Goal: Information Seeking & Learning: Learn about a topic

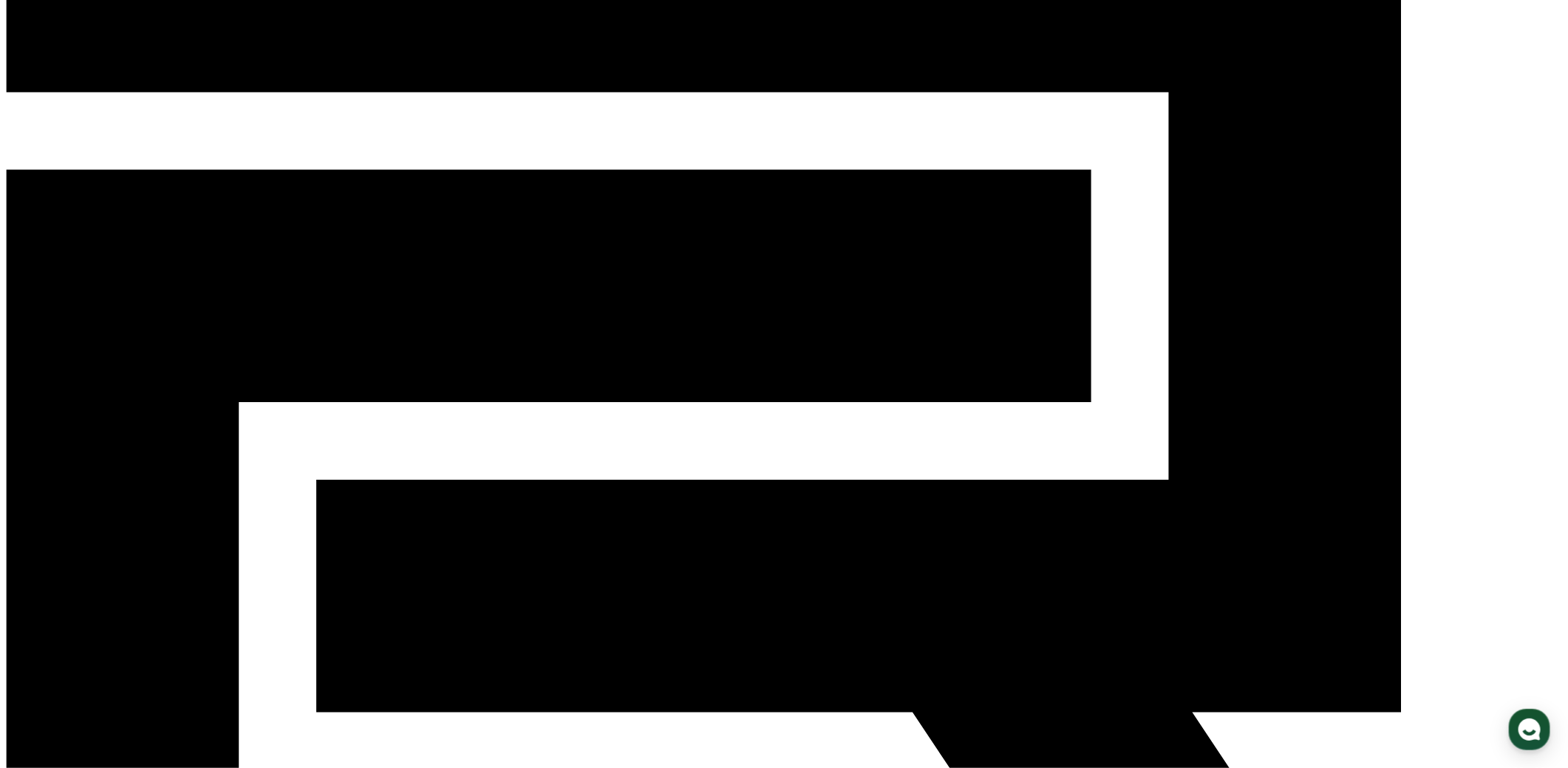
scroll to position [73, 0]
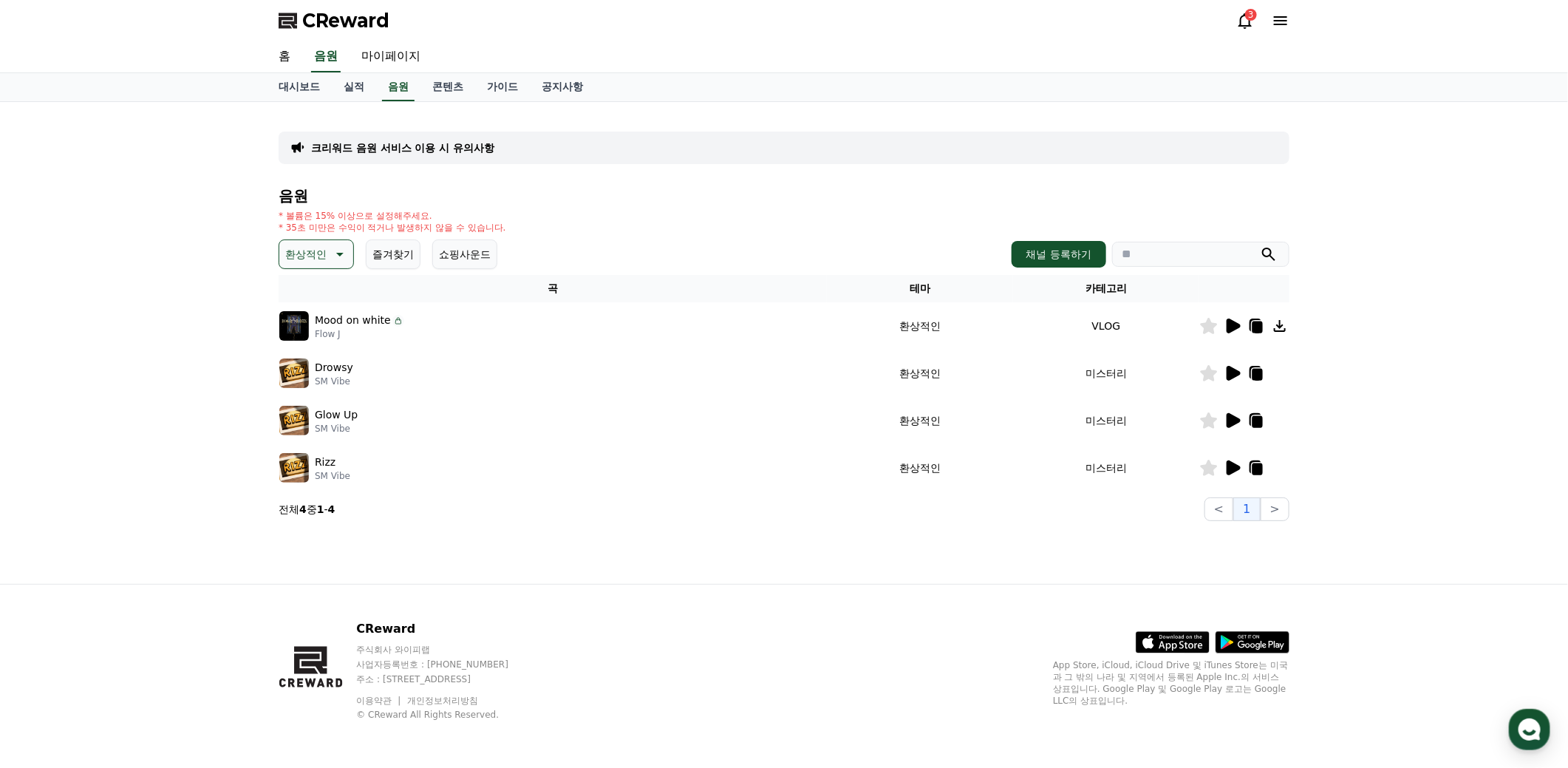
click at [1228, 465] on icon at bounding box center [1234, 467] width 14 height 15
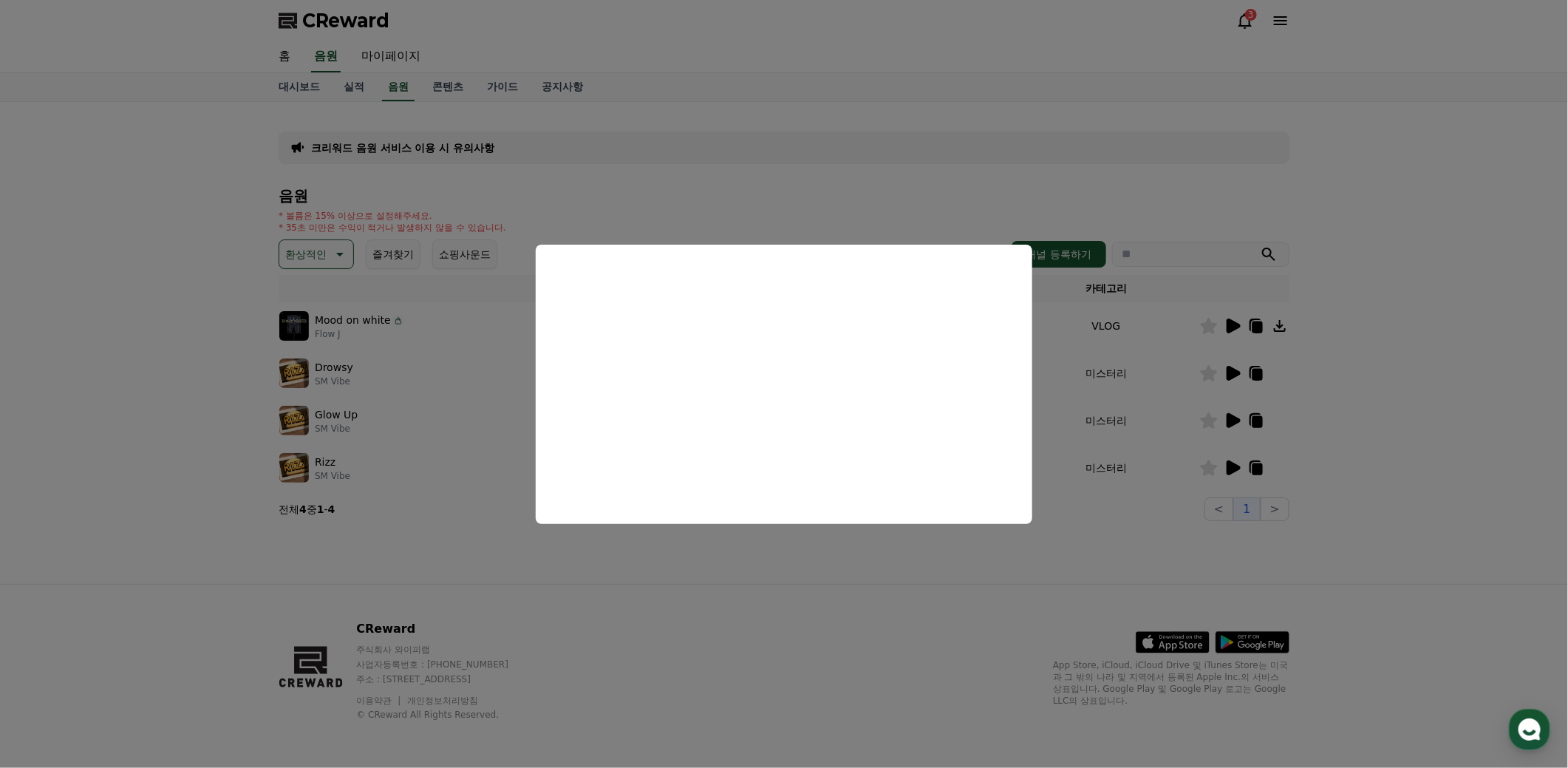
click at [1343, 565] on button "close modal" at bounding box center [784, 384] width 1568 height 768
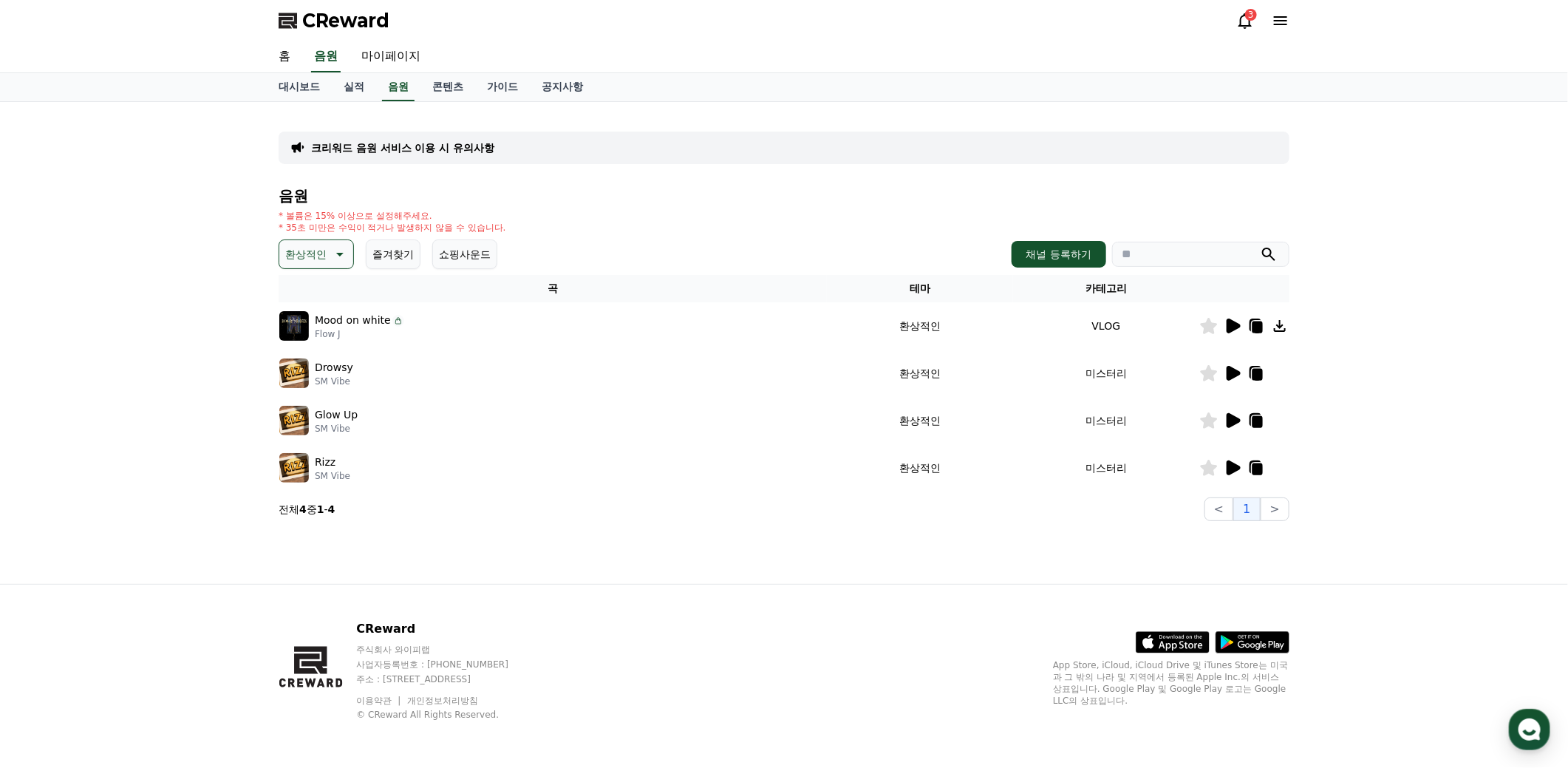
click at [1230, 417] on icon at bounding box center [1234, 420] width 14 height 15
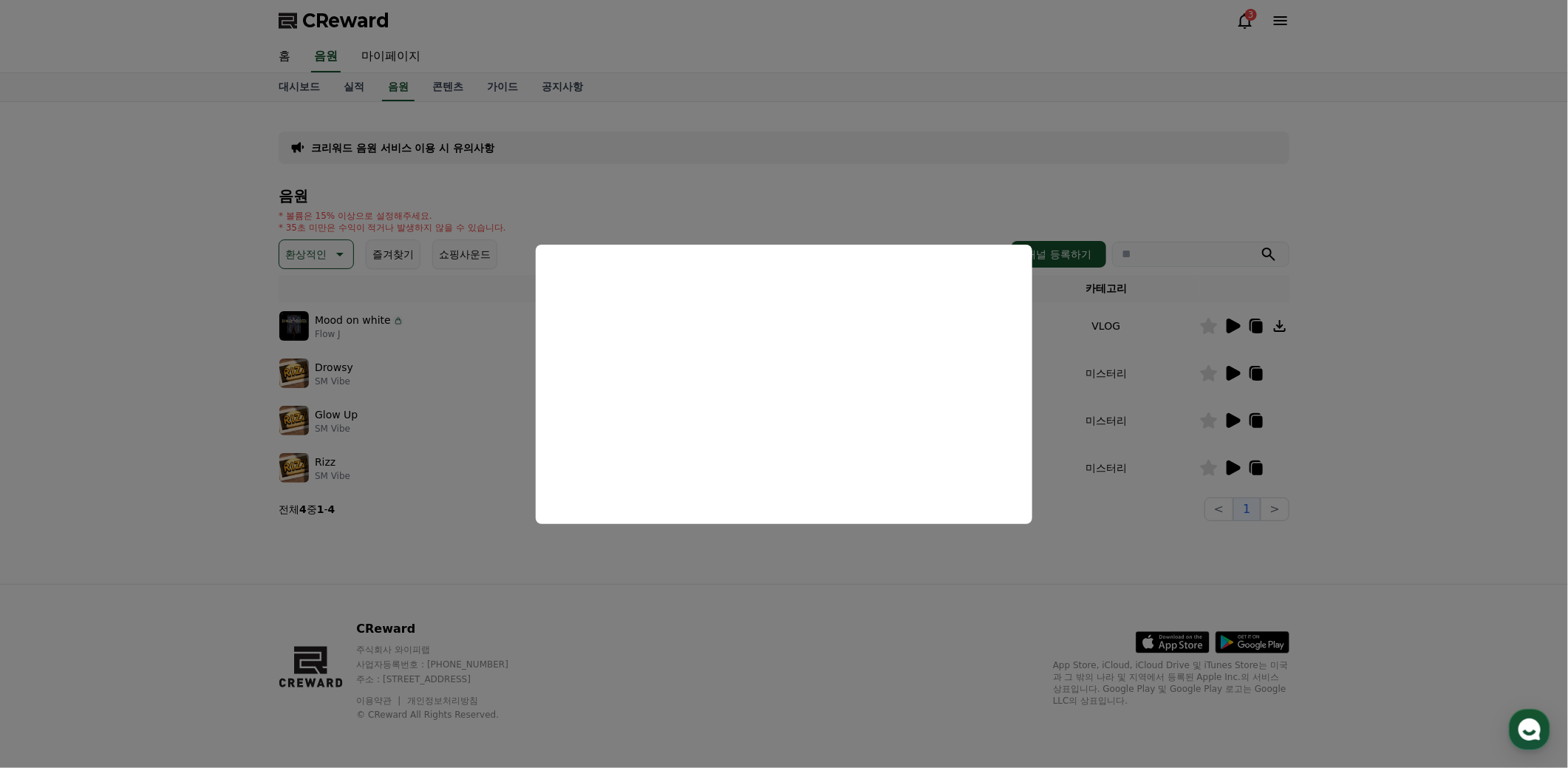
click at [1392, 422] on button "close modal" at bounding box center [784, 384] width 1568 height 768
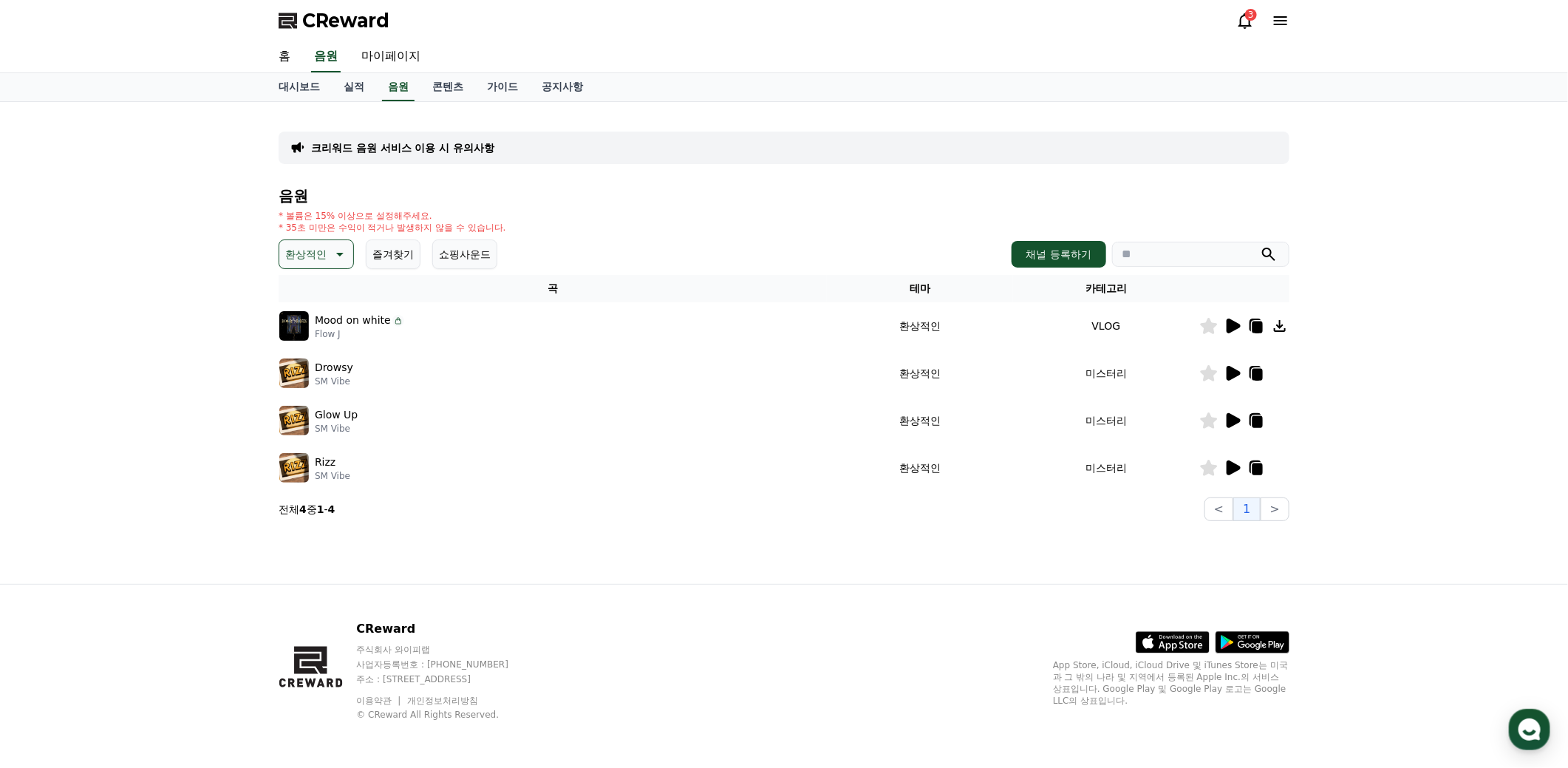
click at [1231, 321] on icon at bounding box center [1234, 326] width 14 height 15
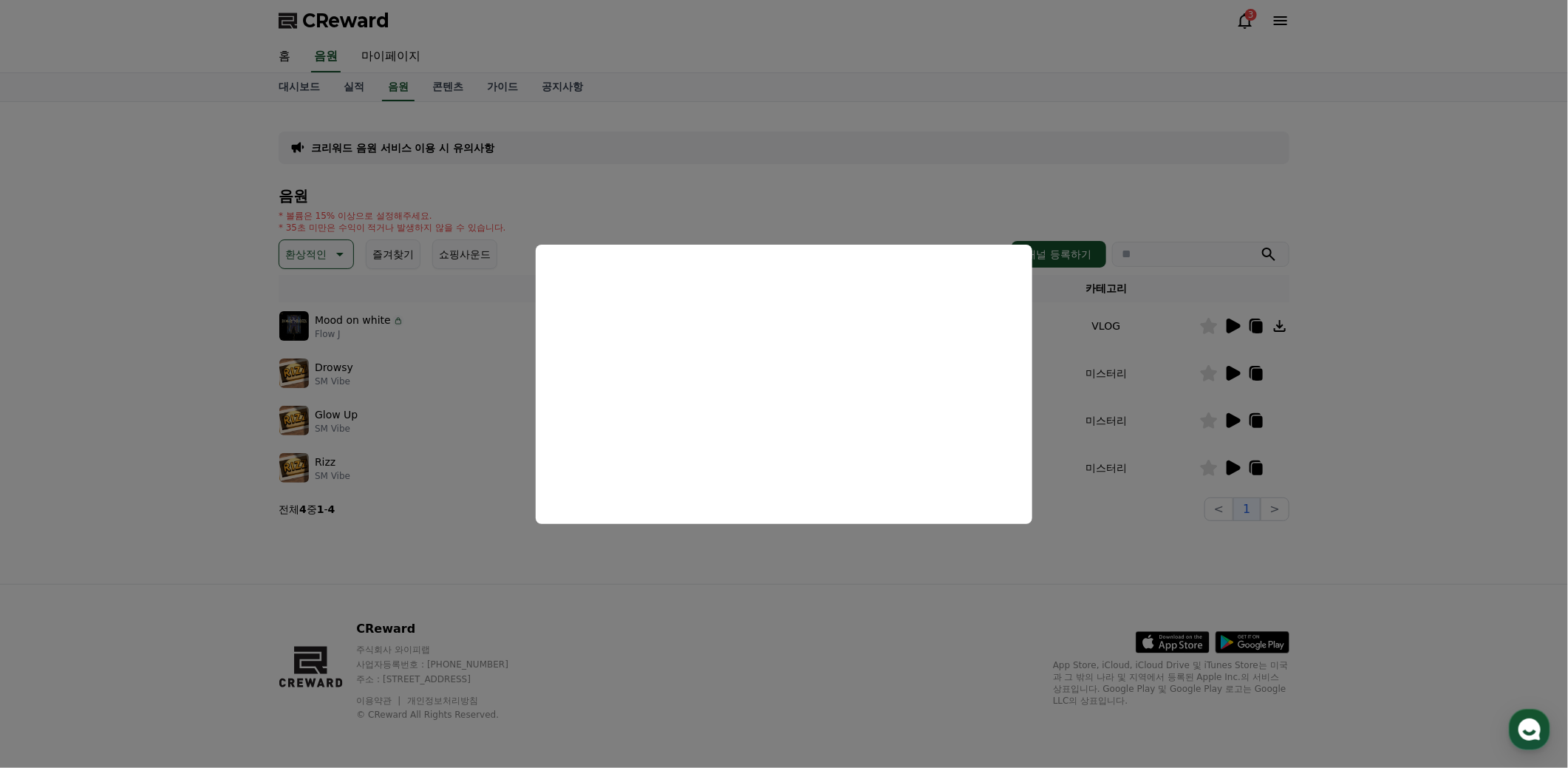
click at [884, 588] on button "close modal" at bounding box center [784, 384] width 1568 height 768
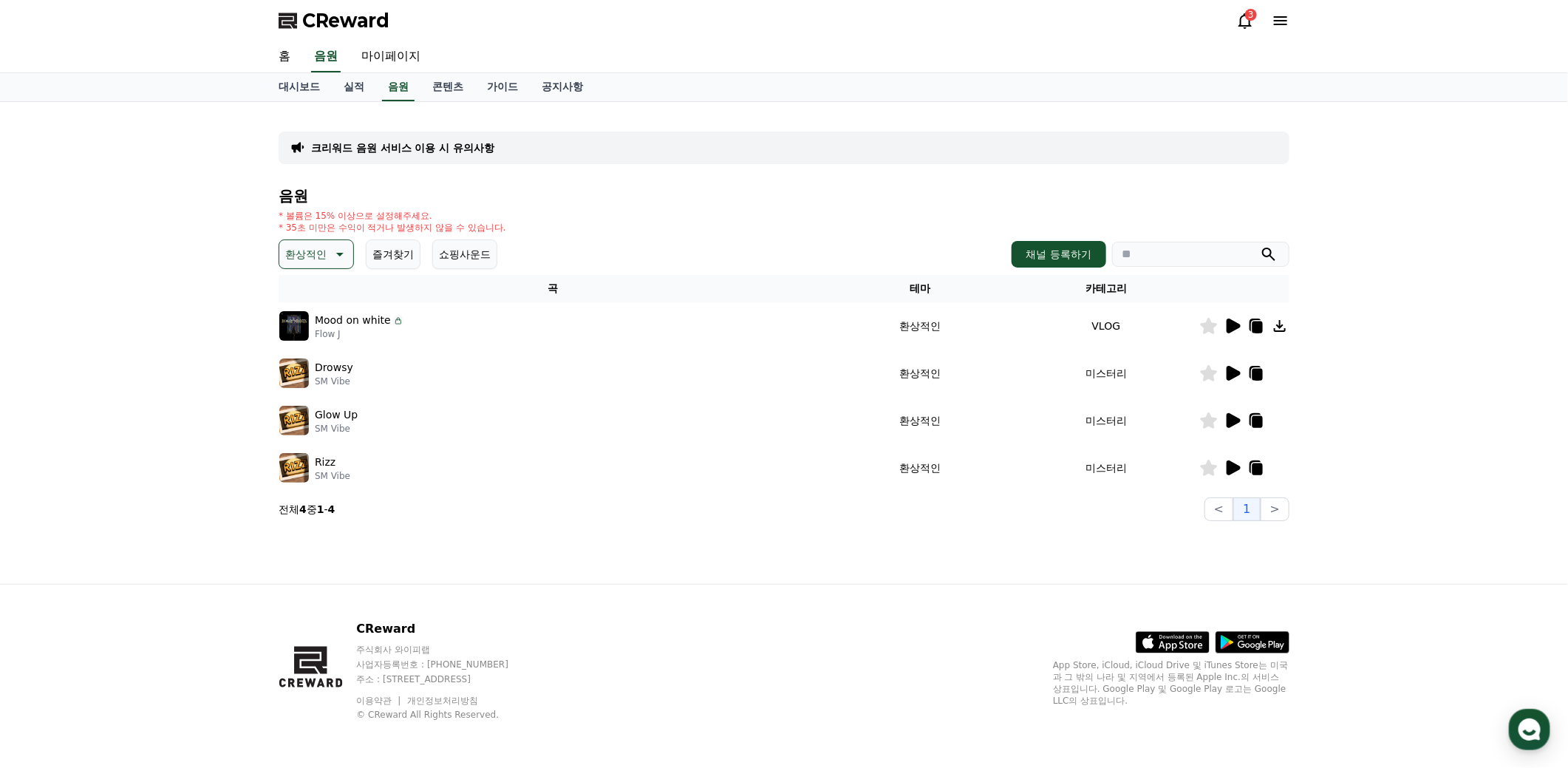
click at [396, 321] on icon at bounding box center [398, 321] width 12 height 12
click at [329, 321] on p "Mood on white" at bounding box center [353, 320] width 76 height 15
click at [295, 321] on img at bounding box center [294, 326] width 29 height 29
click at [1255, 322] on icon at bounding box center [1258, 327] width 10 height 12
click at [1233, 325] on icon at bounding box center [1234, 326] width 14 height 15
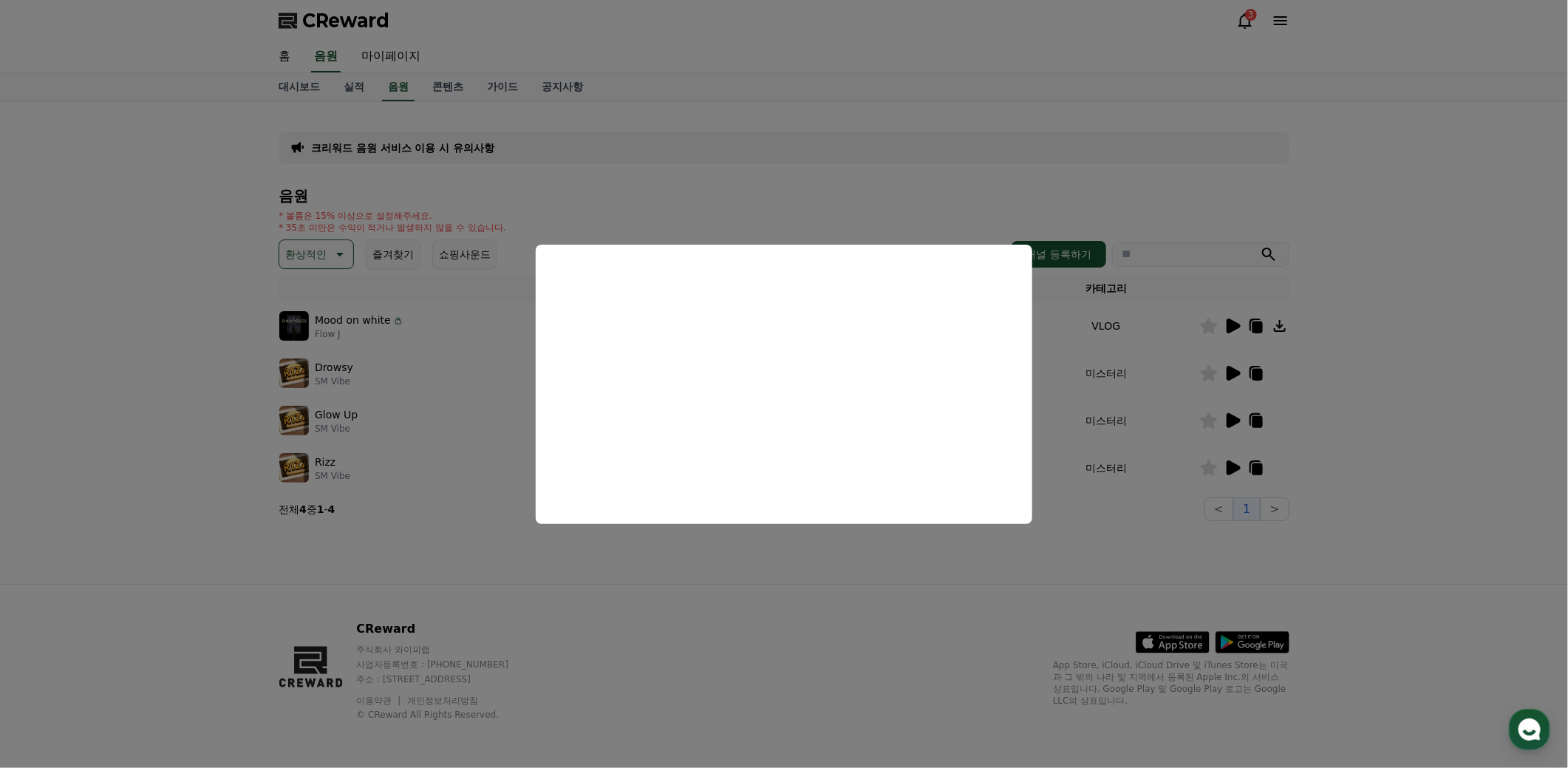
drag, startPoint x: 1353, startPoint y: 483, endPoint x: 1387, endPoint y: 494, distance: 35.7
click at [1378, 491] on button "close modal" at bounding box center [784, 384] width 1568 height 768
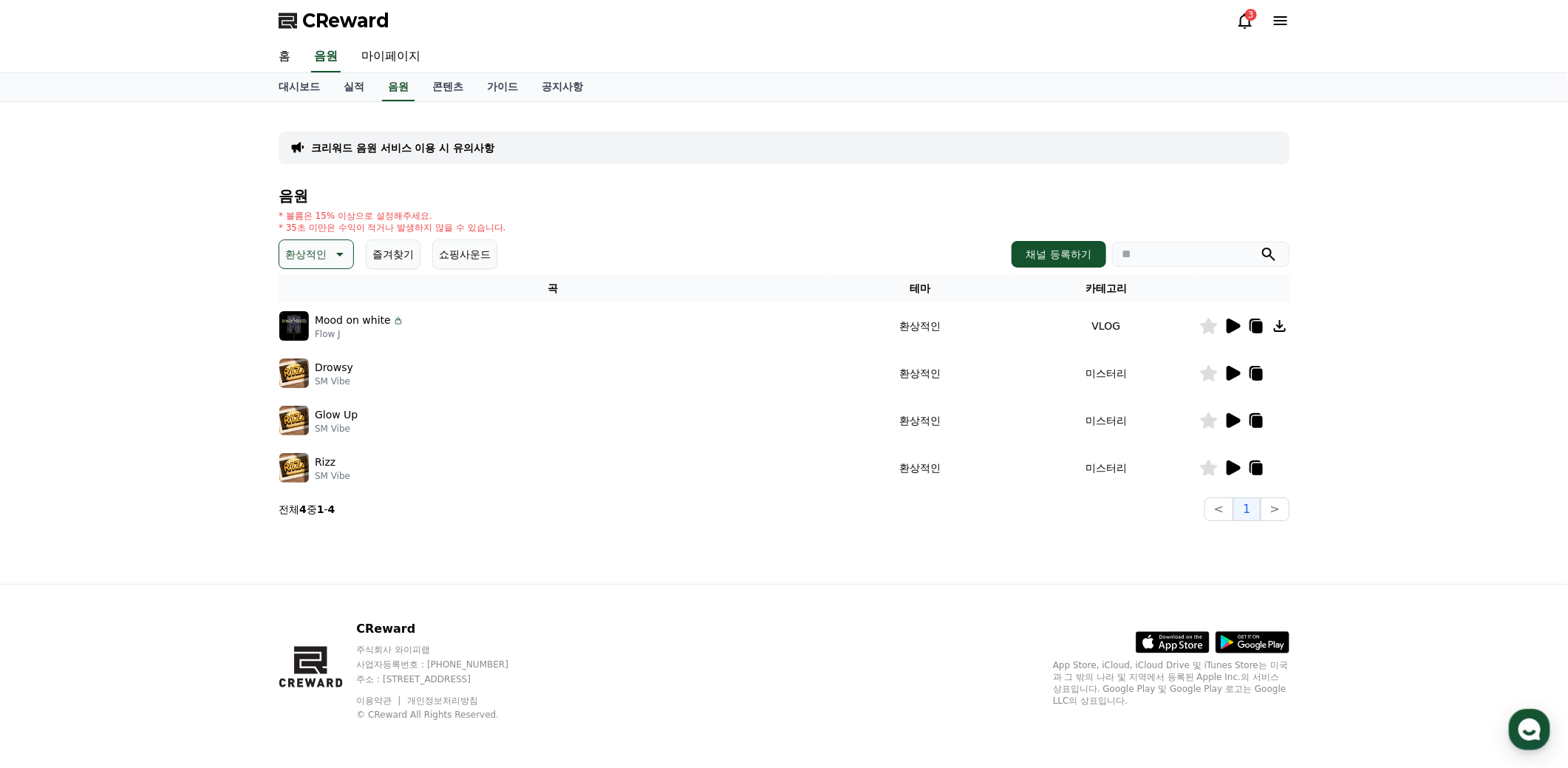
click at [395, 249] on button "즐겨찾기" at bounding box center [393, 254] width 55 height 29
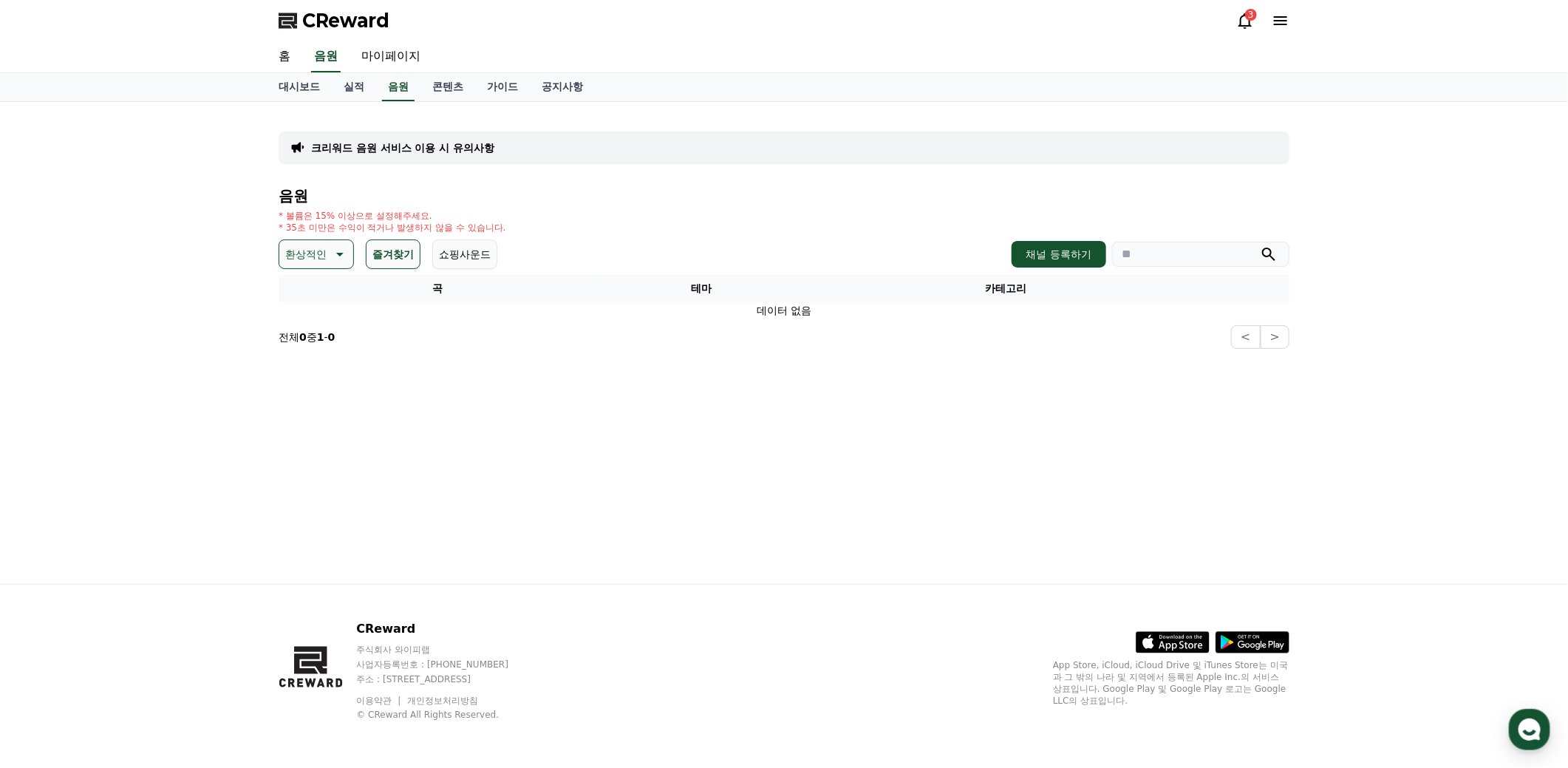
click at [310, 253] on p "환상적인" at bounding box center [306, 254] width 41 height 21
click at [302, 369] on button "호기심" at bounding box center [302, 370] width 43 height 33
click at [362, 247] on button "즐겨찾기" at bounding box center [383, 254] width 55 height 29
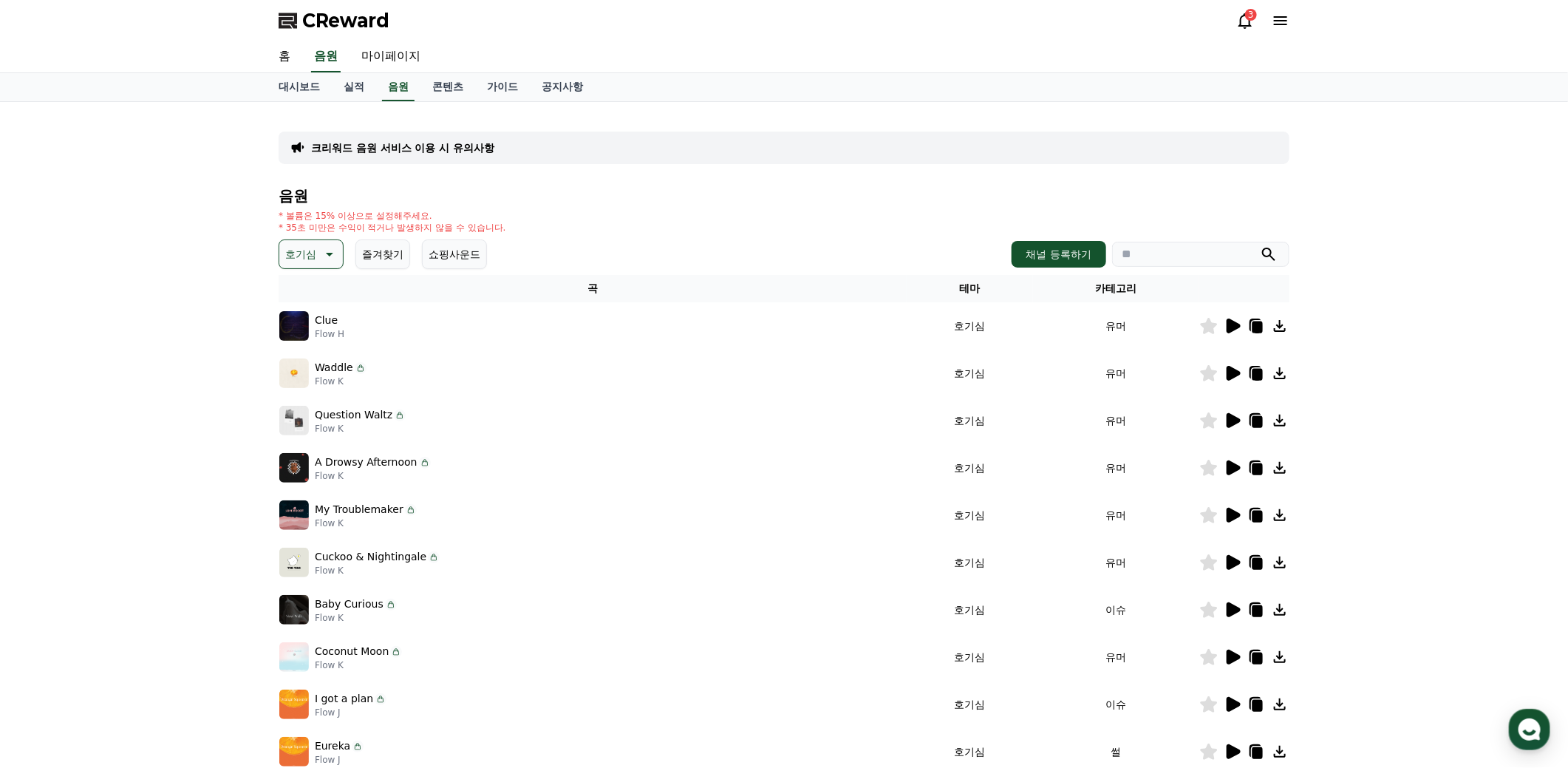
click at [1231, 374] on icon at bounding box center [1234, 373] width 14 height 15
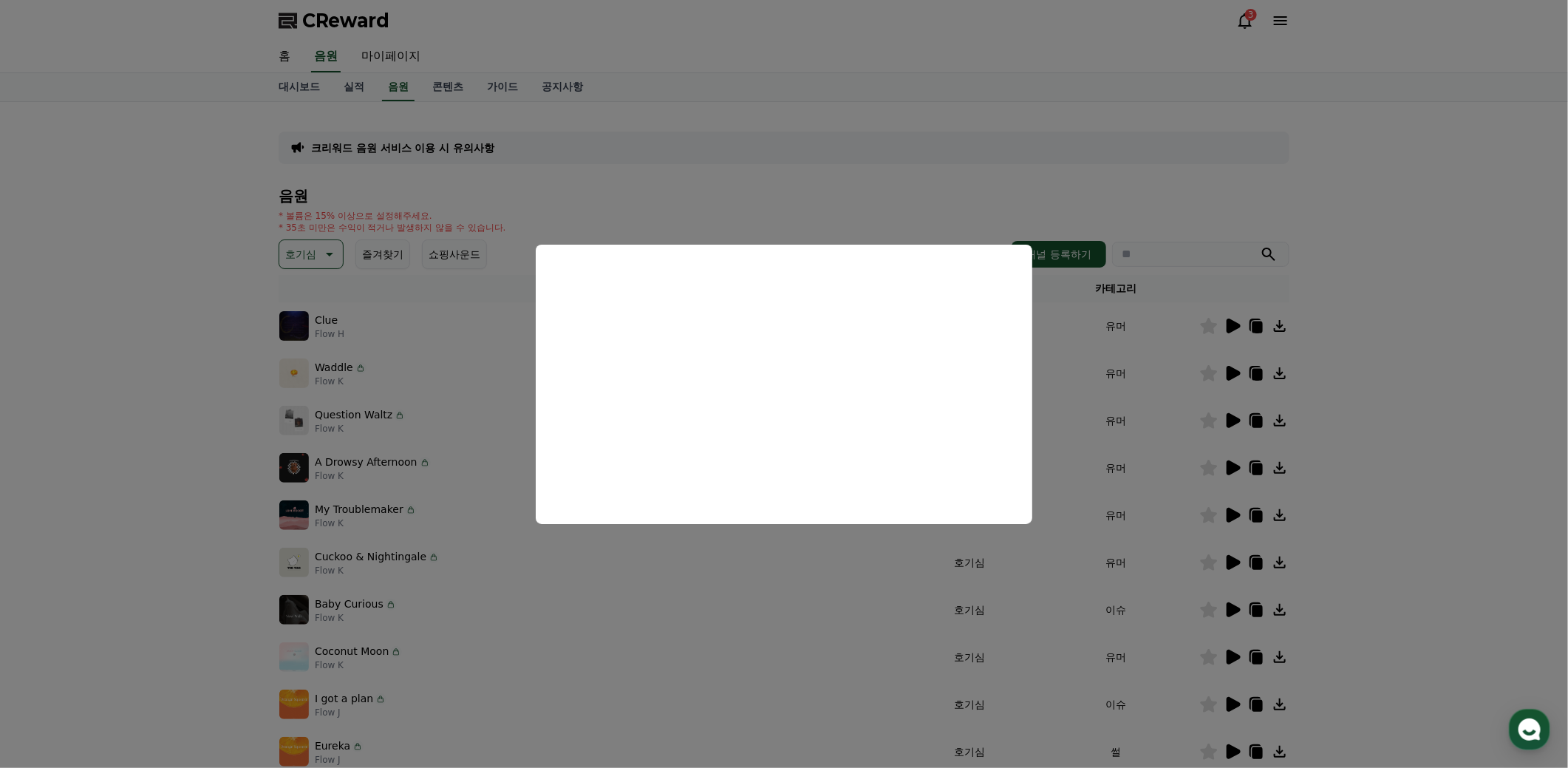
click at [218, 432] on button "close modal" at bounding box center [784, 384] width 1568 height 768
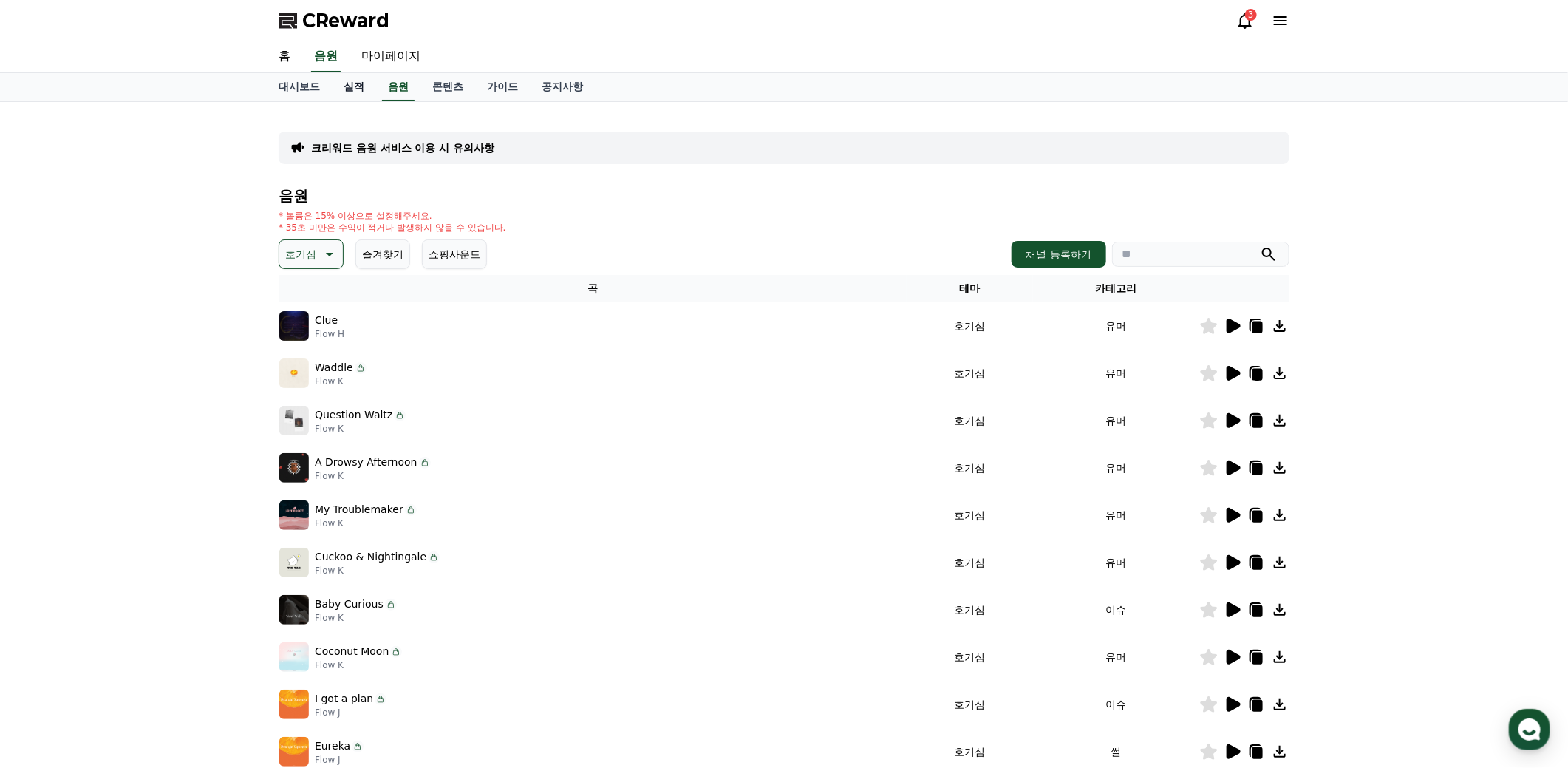
click at [356, 88] on link "실적" at bounding box center [354, 87] width 45 height 28
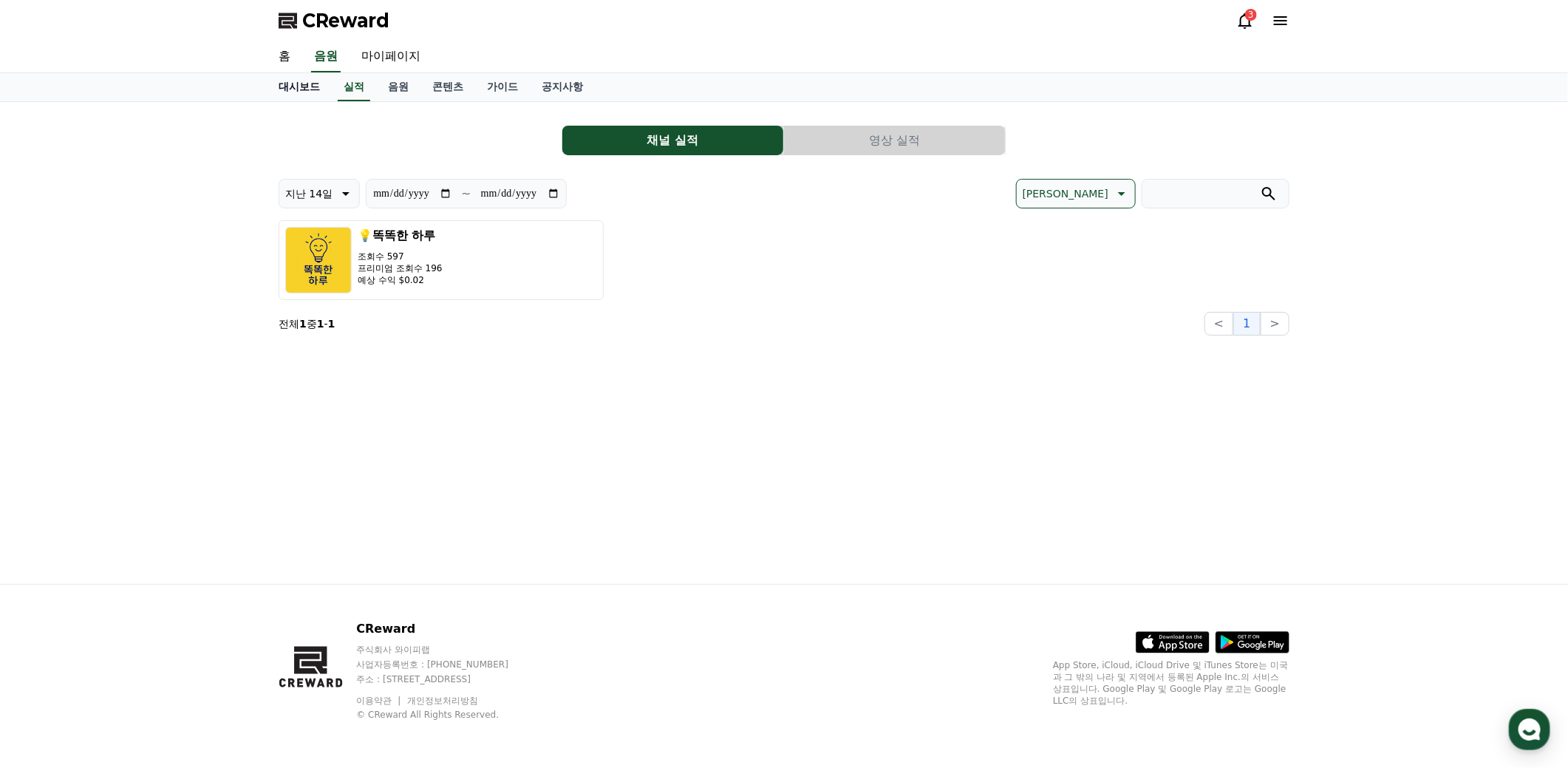
click at [284, 88] on link "대시보드" at bounding box center [300, 87] width 65 height 28
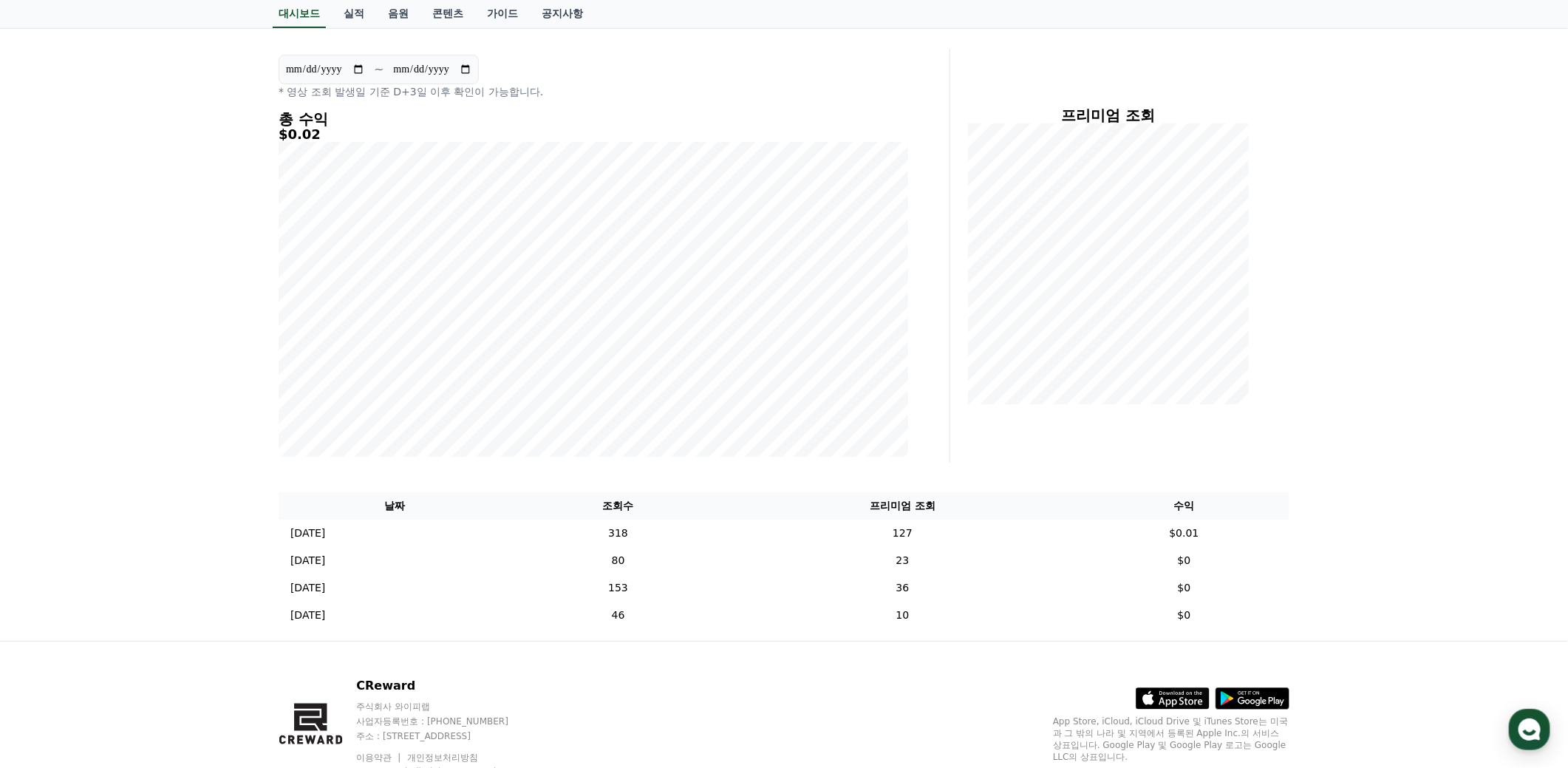
scroll to position [183, 0]
